Goal: Find specific page/section: Find specific page/section

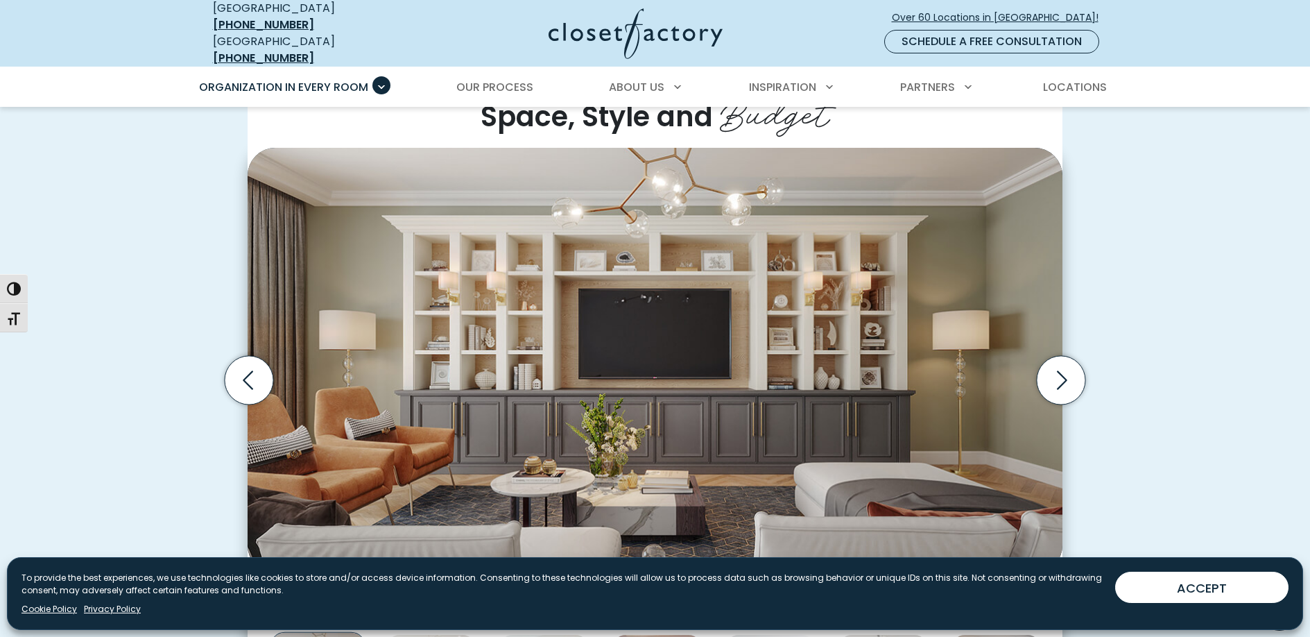
scroll to position [366, 0]
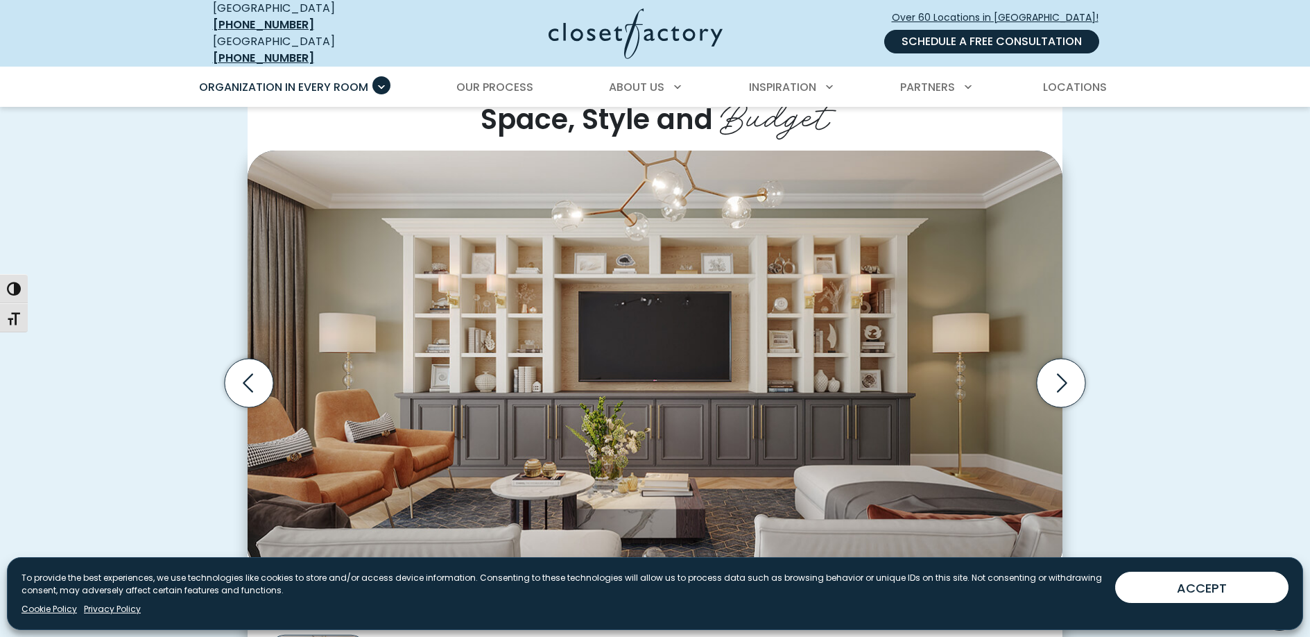
click at [997, 36] on link "Schedule a Free Consultation" at bounding box center [991, 42] width 215 height 24
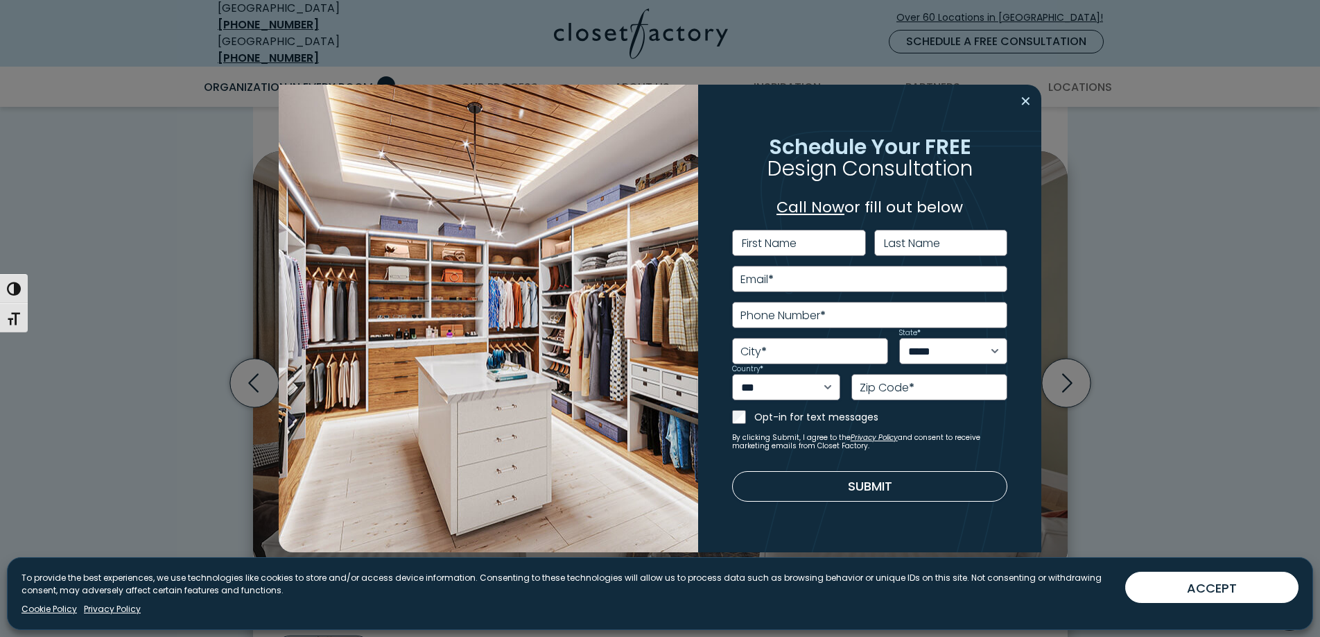
click at [1025, 98] on button "Close modal" at bounding box center [1026, 101] width 20 height 22
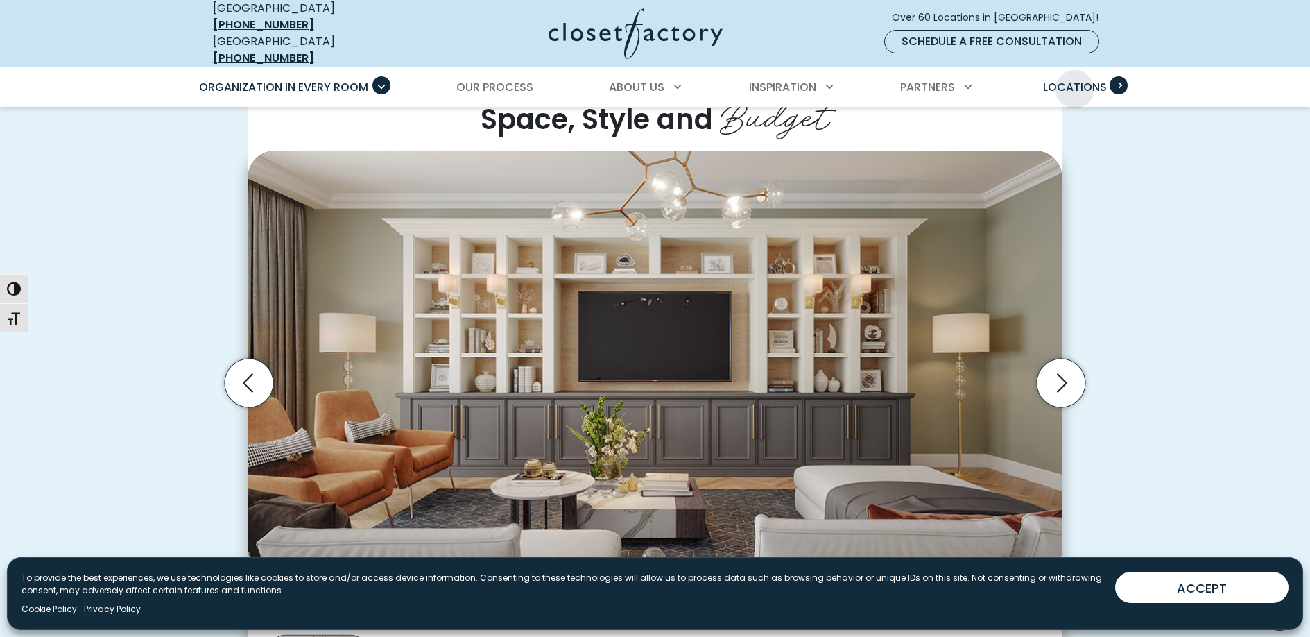
click at [1078, 79] on span "Locations" at bounding box center [1075, 87] width 64 height 16
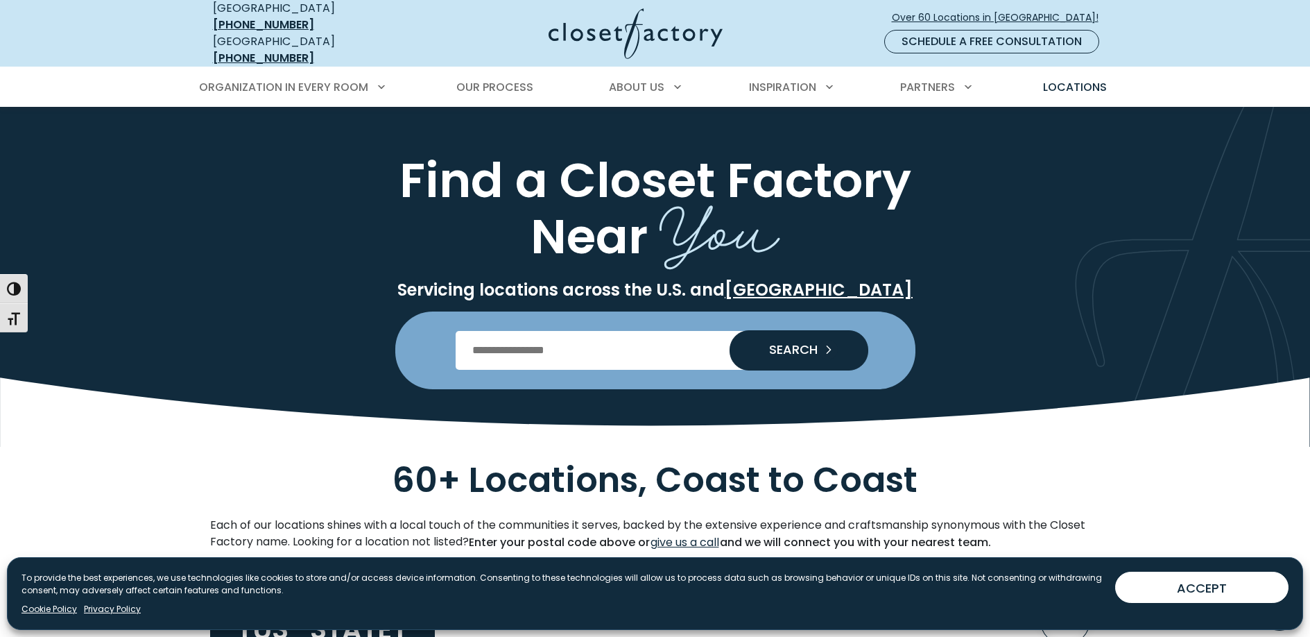
click at [555, 345] on input "Enter Postal Code" at bounding box center [655, 350] width 399 height 39
type input "*****"
click at [760, 343] on span "SEARCH" at bounding box center [788, 349] width 60 height 12
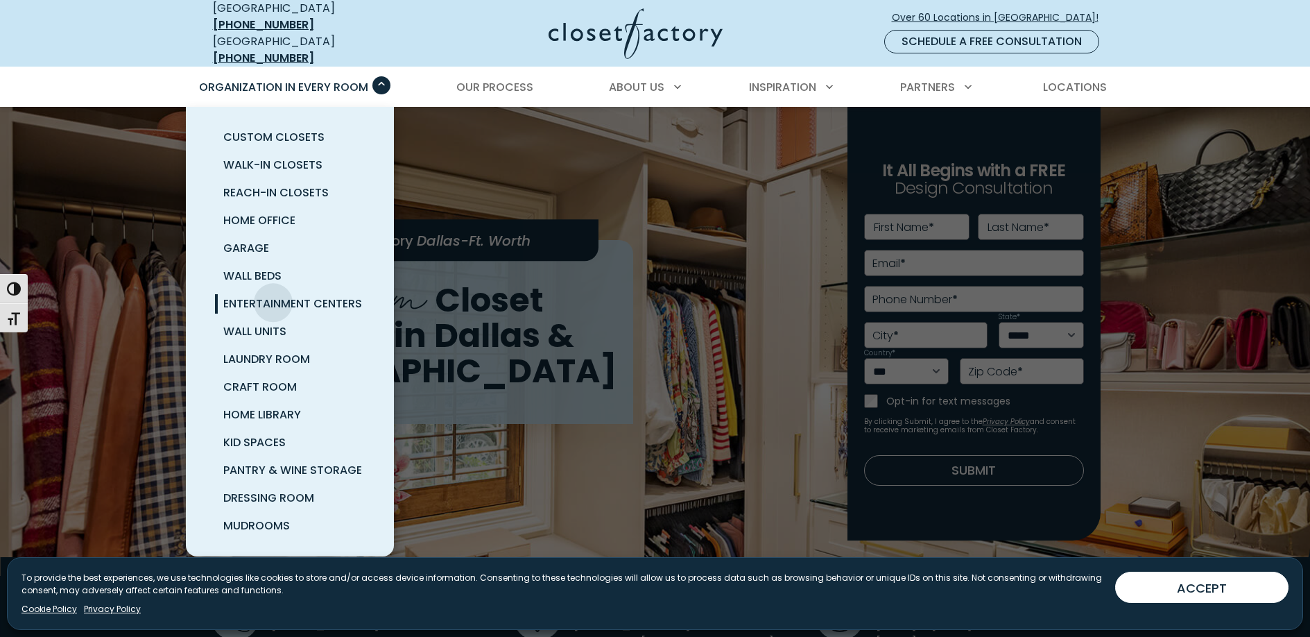
click at [273, 295] on span "Entertainment Centers" at bounding box center [292, 303] width 139 height 16
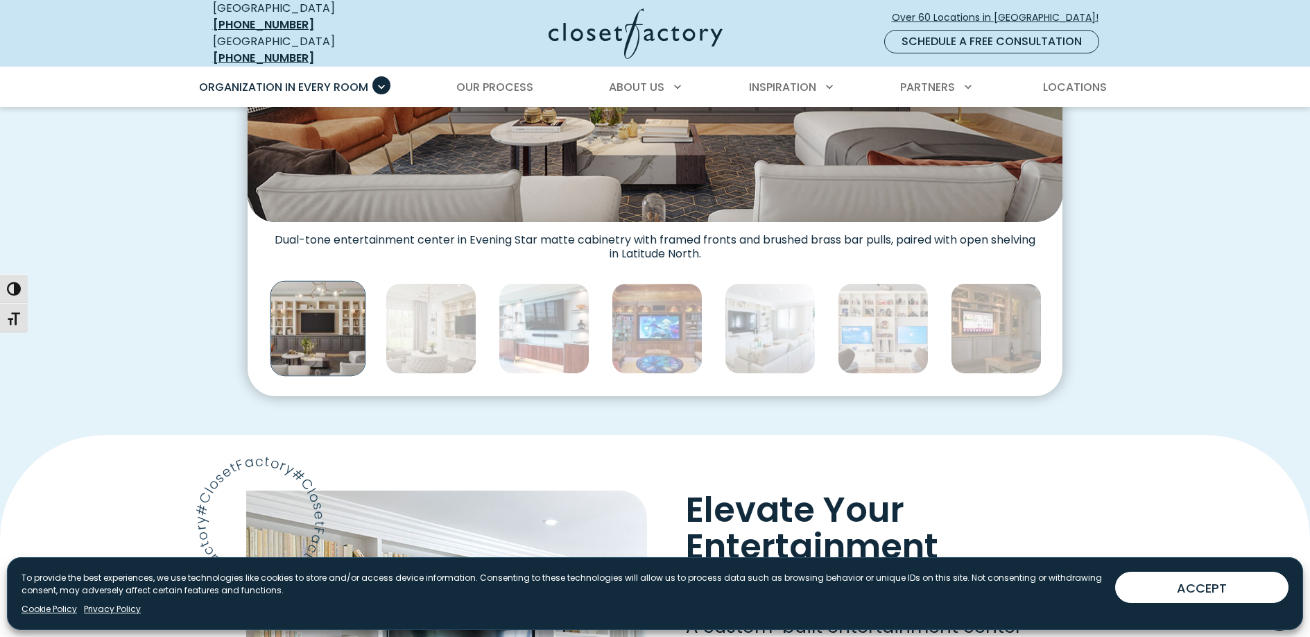
scroll to position [42, 0]
